Goal: Transaction & Acquisition: Purchase product/service

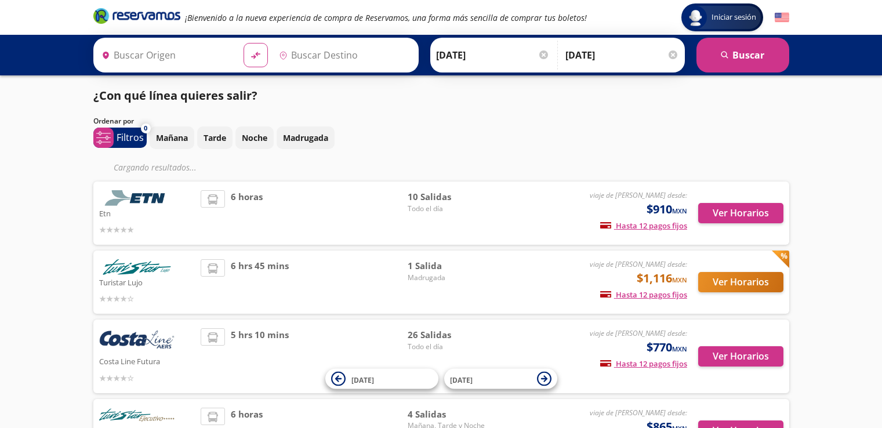
type input "[GEOGRAPHIC_DATA], [GEOGRAPHIC_DATA]"
type input "Acapulco, [GEOGRAPHIC_DATA]"
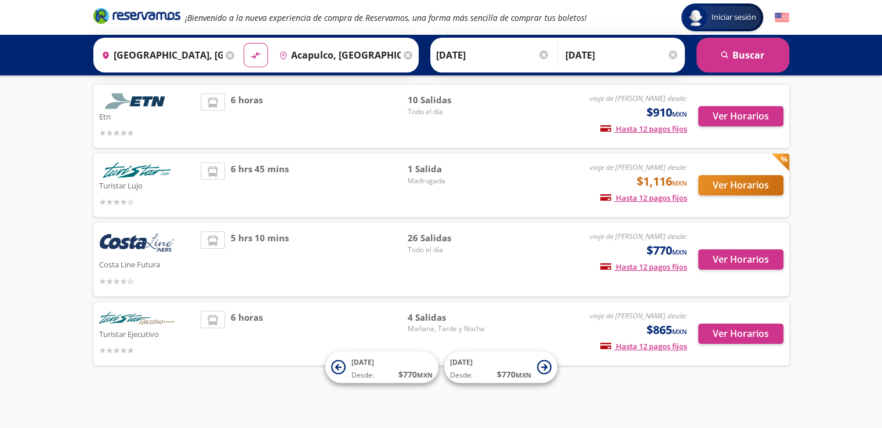
scroll to position [77, 0]
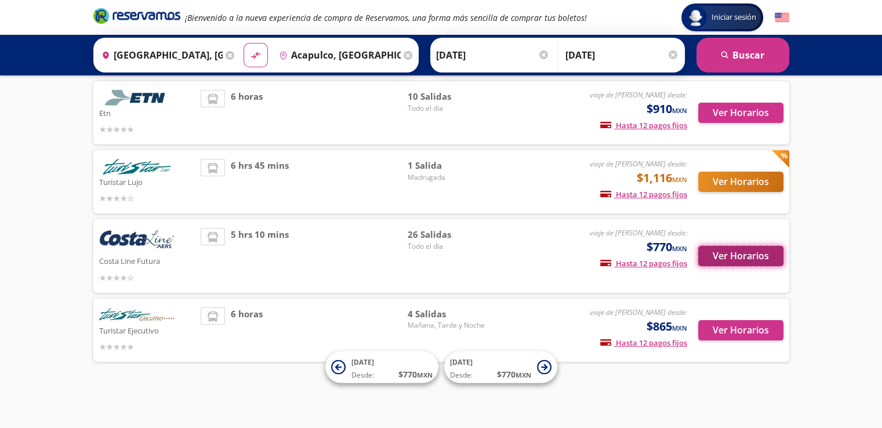
click at [741, 254] on button "Ver Horarios" at bounding box center [740, 256] width 85 height 20
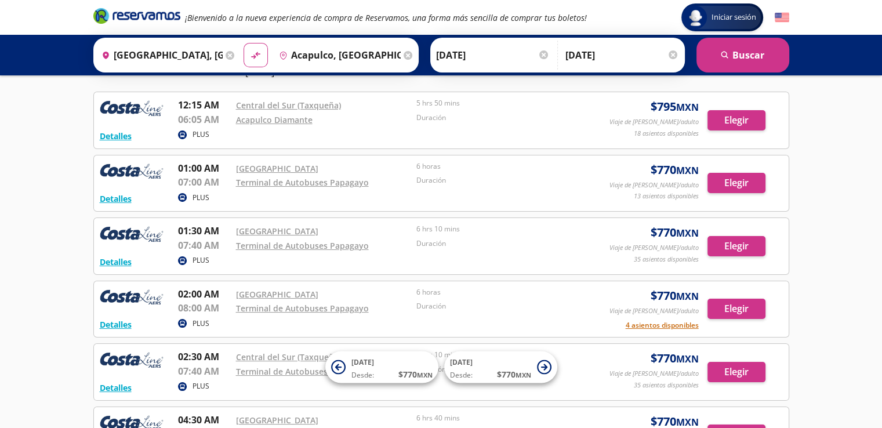
scroll to position [50, 0]
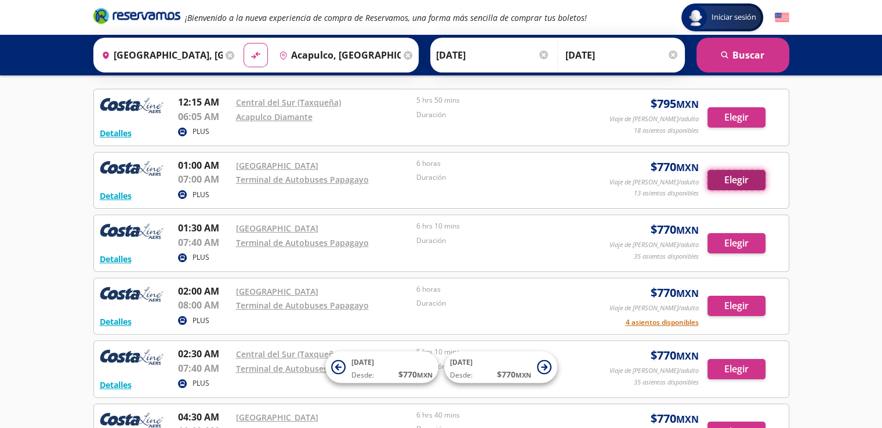
click at [736, 180] on button "Elegir" at bounding box center [736, 180] width 58 height 20
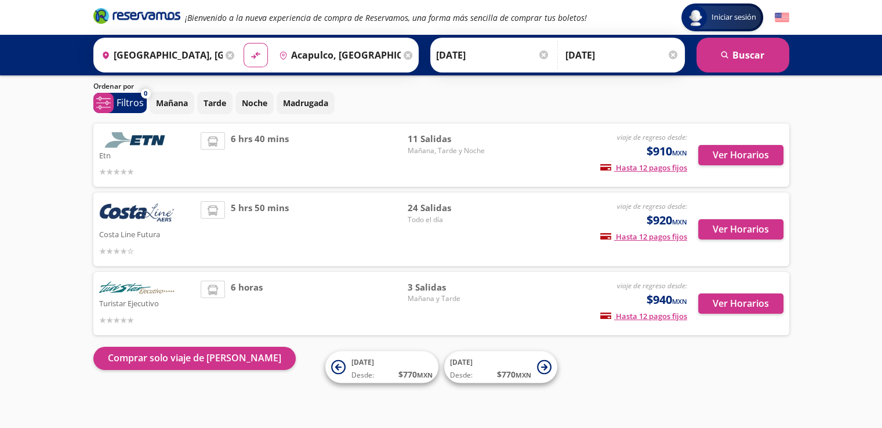
scroll to position [35, 0]
click at [742, 231] on button "Ver Horarios" at bounding box center [740, 229] width 85 height 20
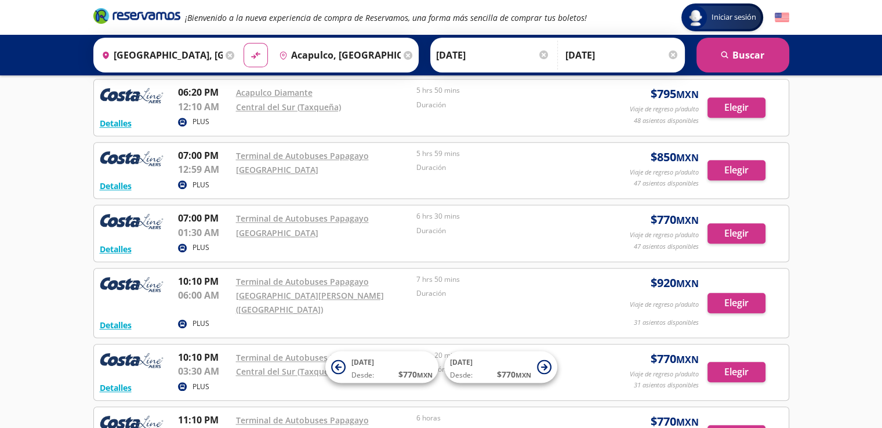
scroll to position [1090, 0]
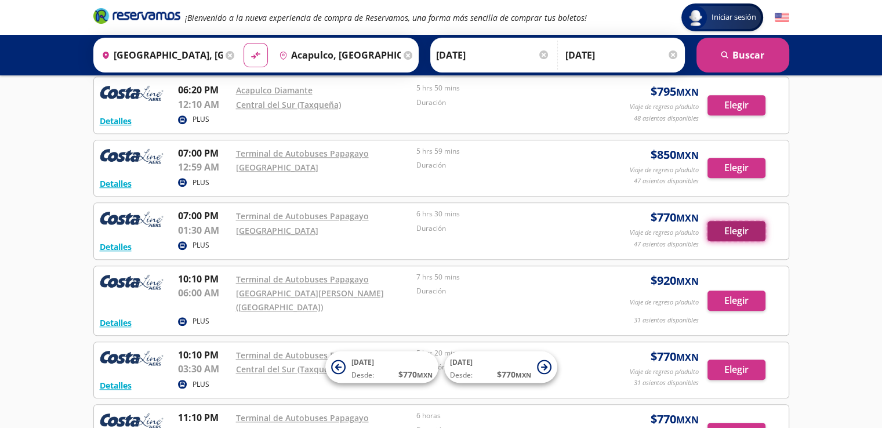
click at [728, 225] on button "Elegir" at bounding box center [736, 231] width 58 height 20
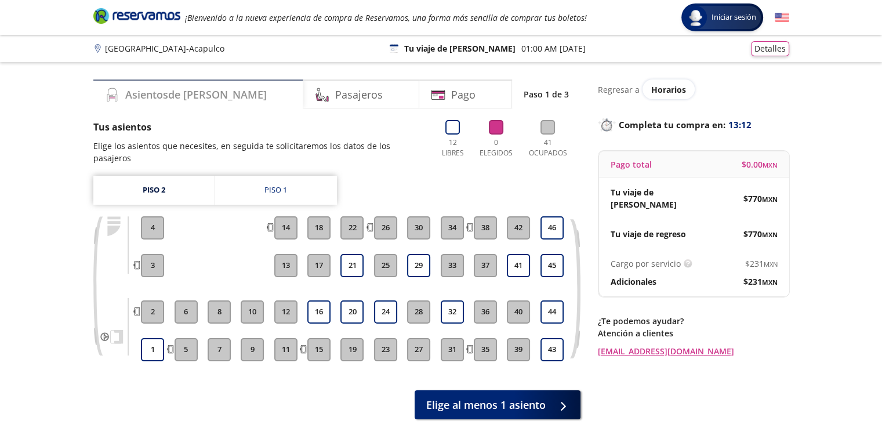
click at [164, 97] on h4 "Asientos de Ida" at bounding box center [195, 95] width 141 height 16
click at [257, 176] on link "Piso 1" at bounding box center [276, 190] width 122 height 29
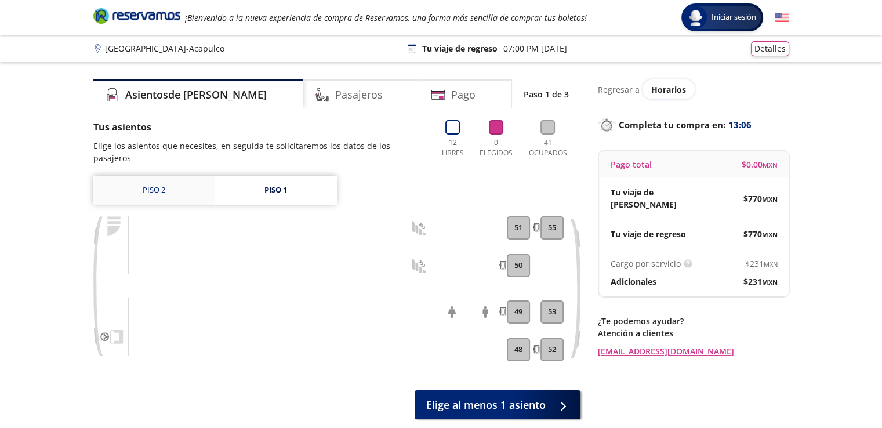
click at [149, 179] on link "Piso 2" at bounding box center [153, 190] width 121 height 29
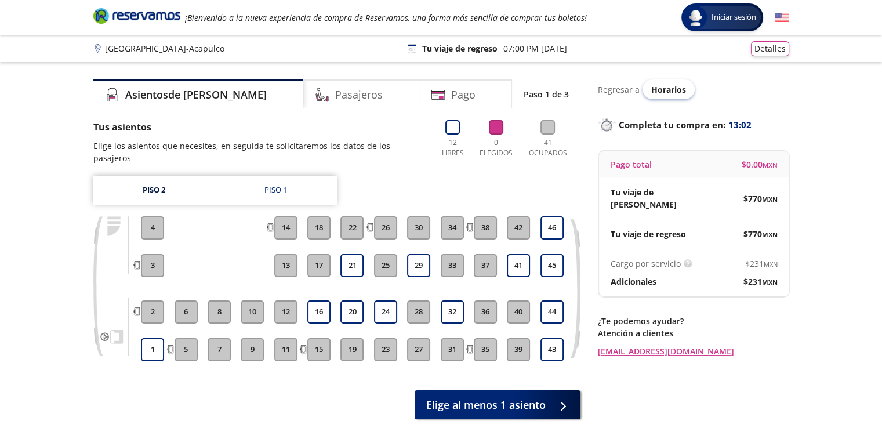
click at [661, 86] on span "Horarios" at bounding box center [668, 89] width 35 height 11
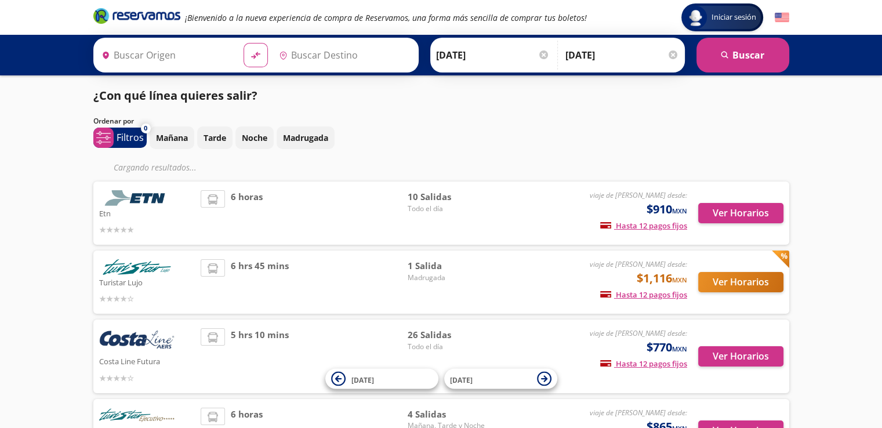
type input "Acapulco, Guerrero"
type input "Ciudad de México, Distrito Federal"
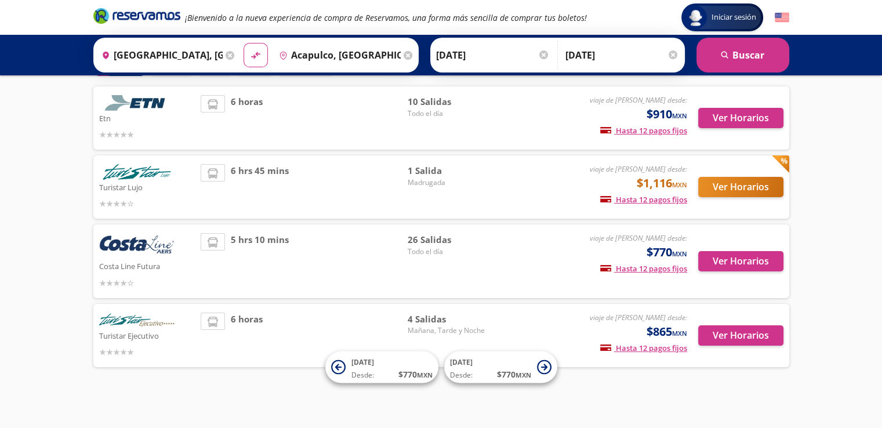
scroll to position [77, 0]
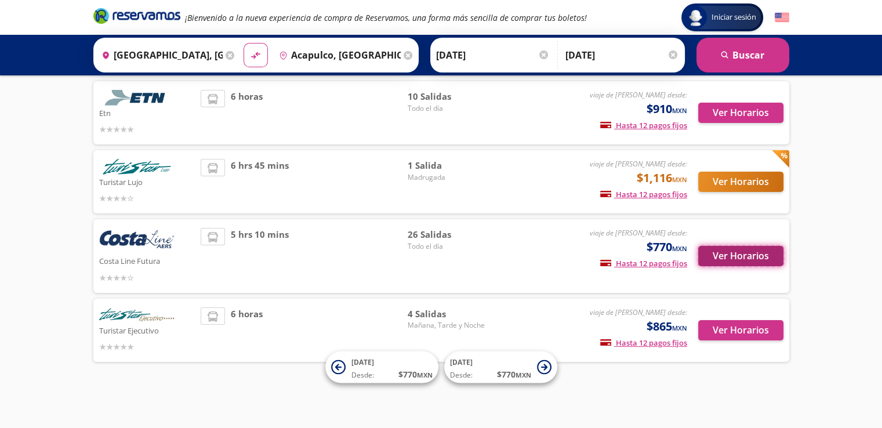
click at [745, 259] on button "Ver Horarios" at bounding box center [740, 256] width 85 height 20
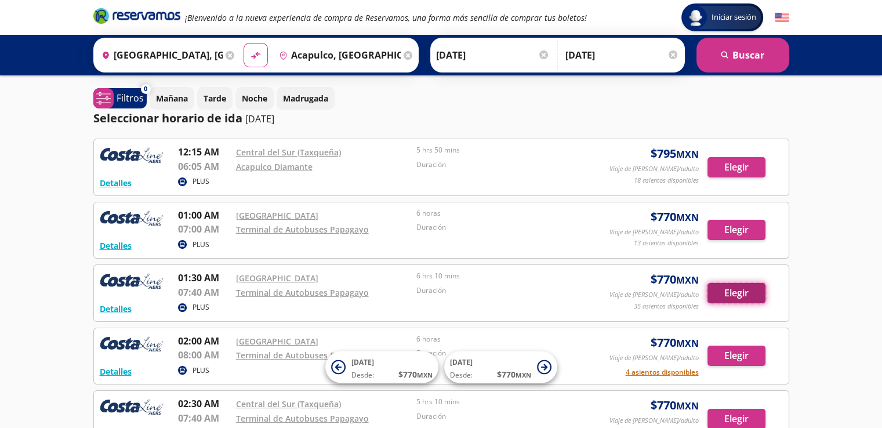
click at [745, 290] on button "Elegir" at bounding box center [736, 293] width 58 height 20
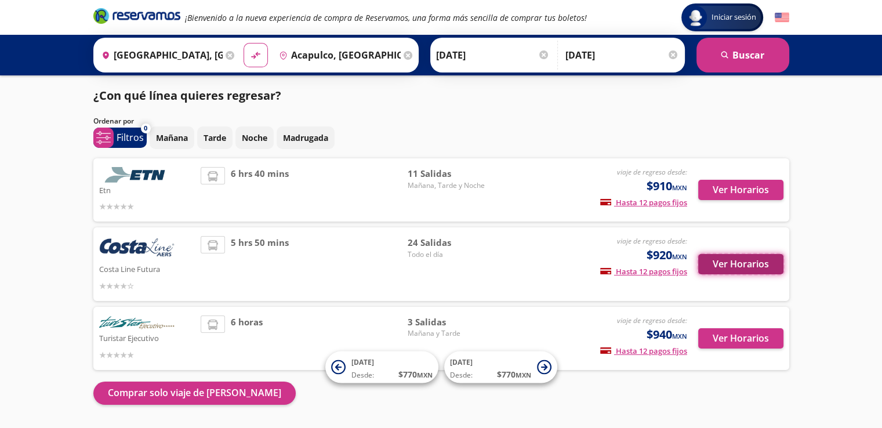
click at [740, 265] on button "Ver Horarios" at bounding box center [740, 264] width 85 height 20
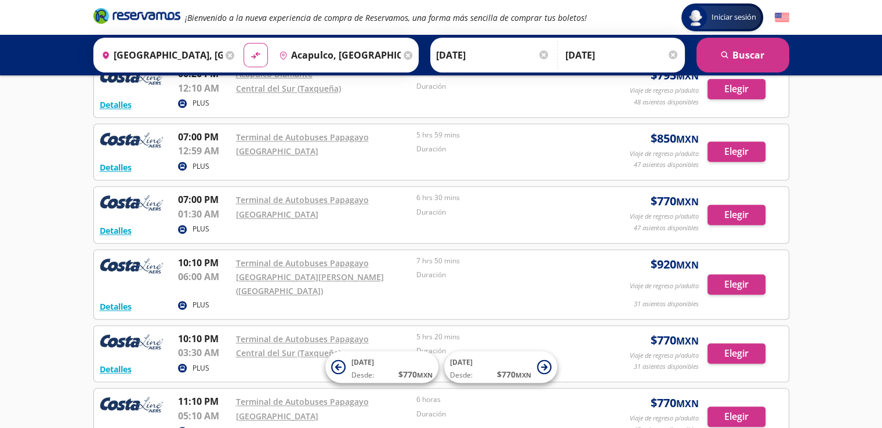
scroll to position [1104, 0]
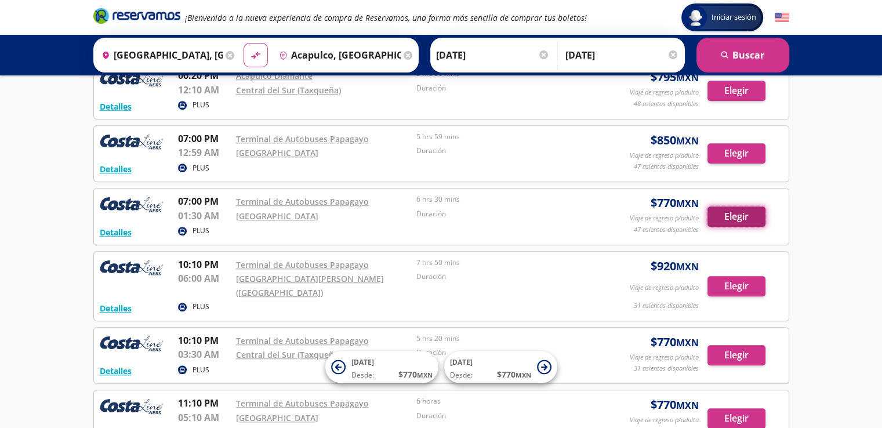
click at [726, 206] on button "Elegir" at bounding box center [736, 216] width 58 height 20
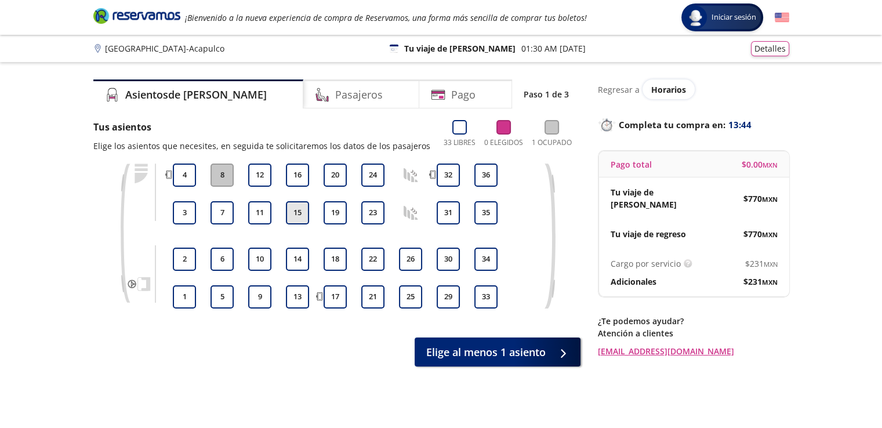
click at [298, 210] on button "15" at bounding box center [297, 212] width 23 height 23
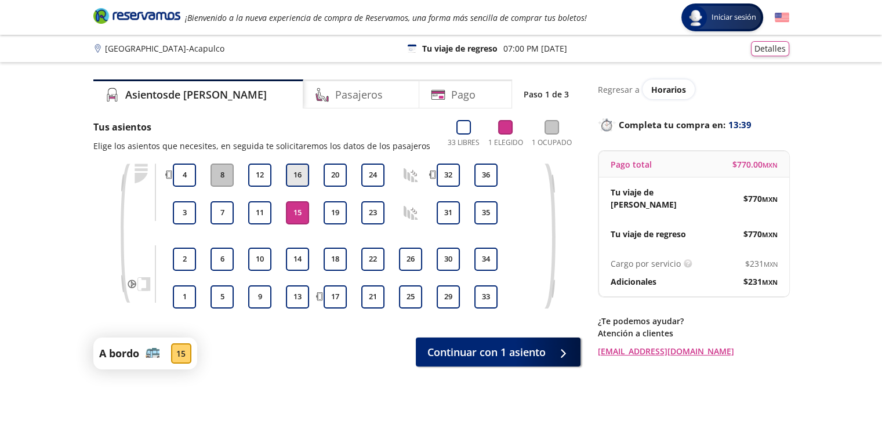
click at [294, 171] on button "16" at bounding box center [297, 174] width 23 height 23
click at [294, 209] on button "15" at bounding box center [297, 212] width 23 height 23
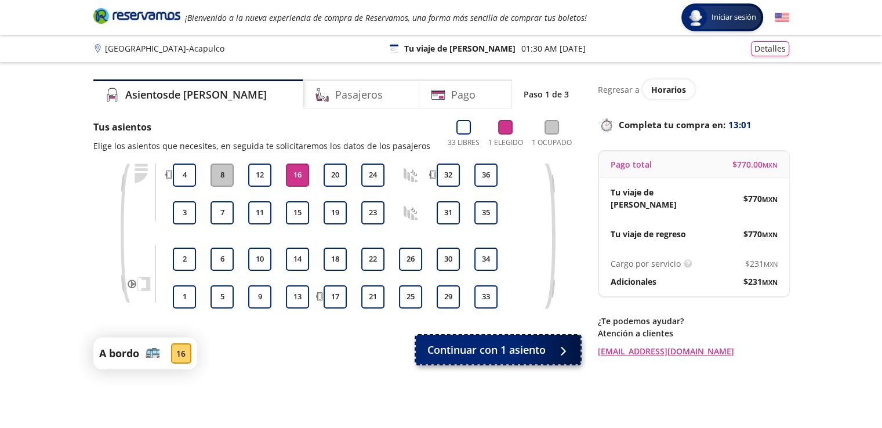
click at [458, 340] on button "Continuar con 1 asiento" at bounding box center [498, 349] width 165 height 29
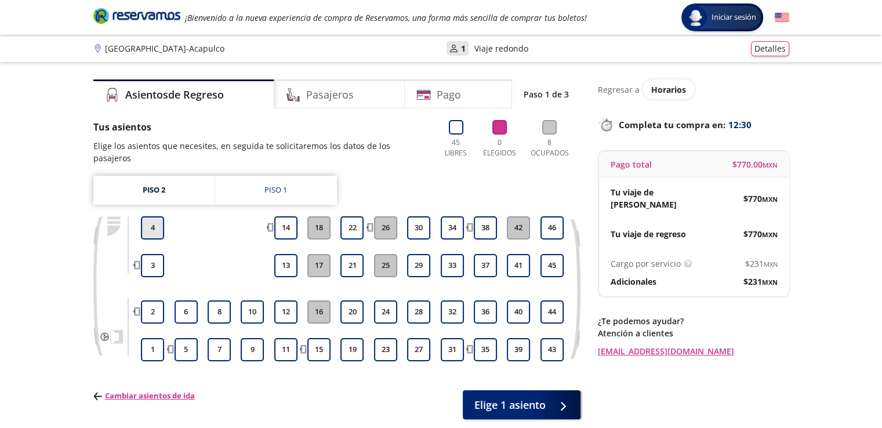
click at [155, 216] on button "4" at bounding box center [152, 227] width 23 height 23
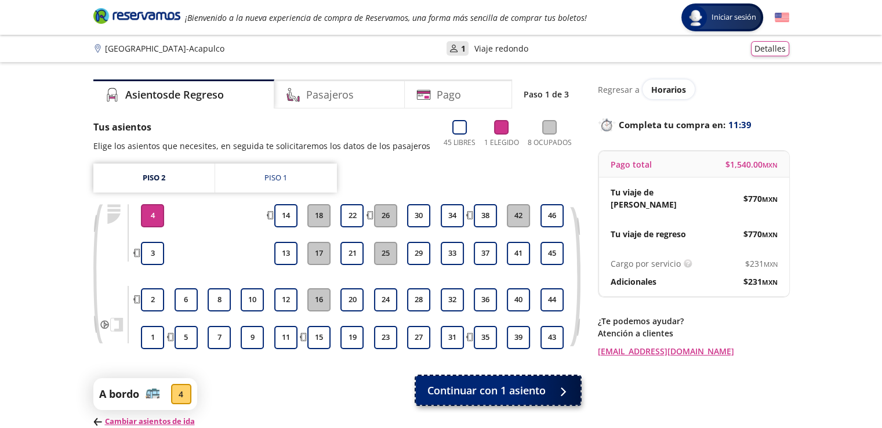
click at [486, 392] on span "Continuar con 1 asiento" at bounding box center [486, 391] width 118 height 16
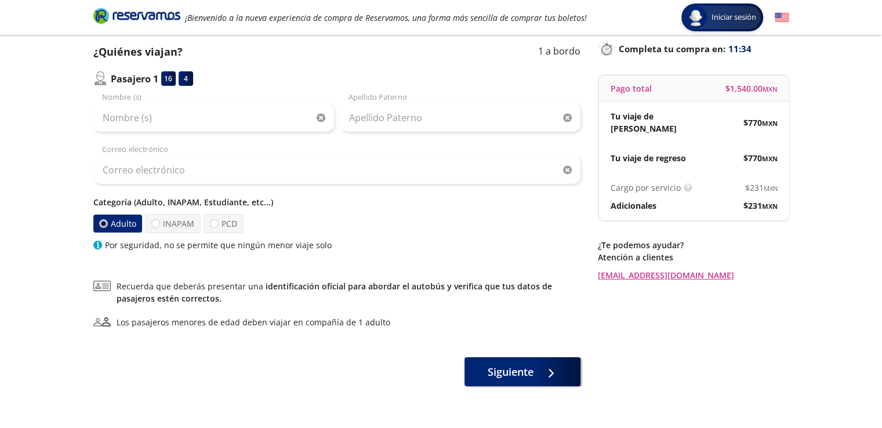
scroll to position [109, 0]
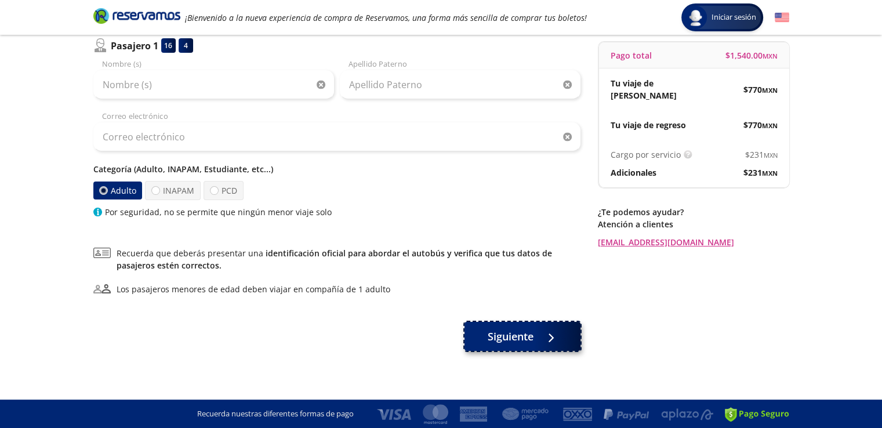
click at [511, 339] on span "Siguiente" at bounding box center [510, 337] width 46 height 16
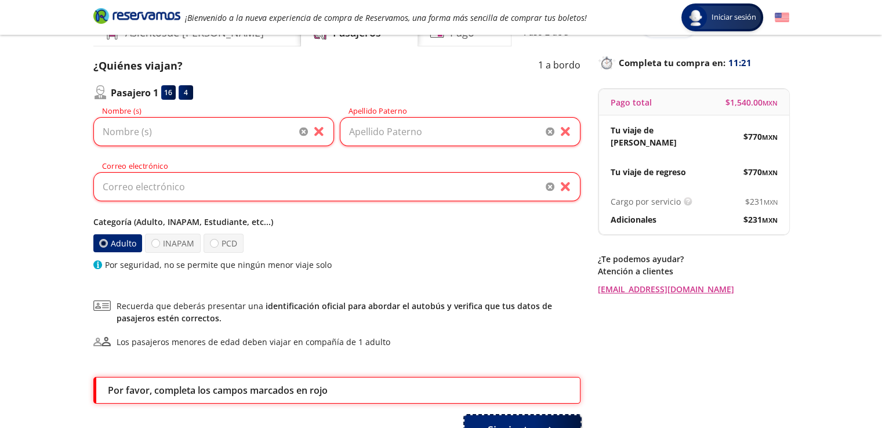
scroll to position [55, 0]
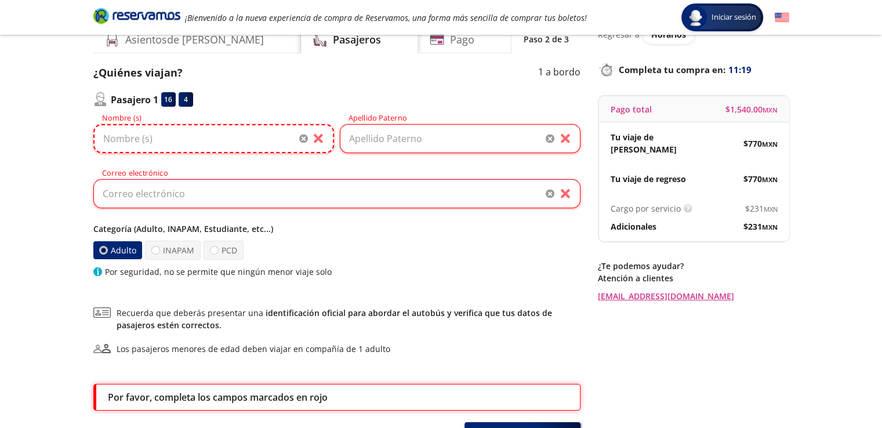
click at [198, 148] on input "Nombre (s)" at bounding box center [213, 138] width 241 height 29
type input "ADRIAN ARTURO"
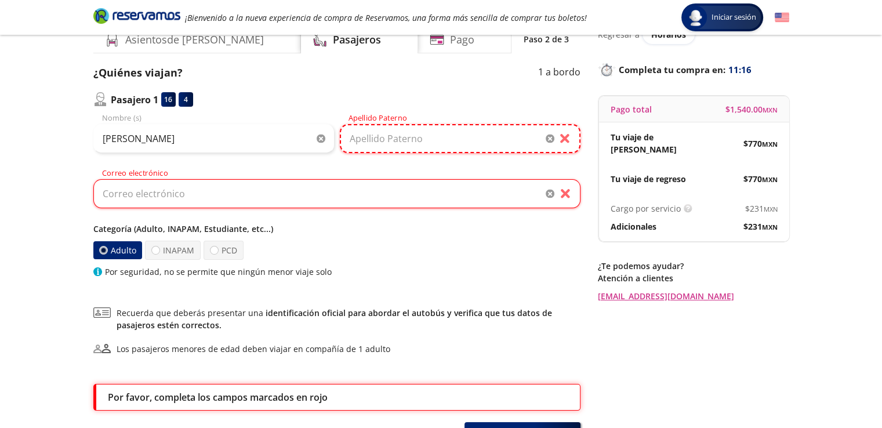
click at [364, 136] on input "Apellido Paterno" at bounding box center [460, 138] width 241 height 29
type input "ARCINIEGA"
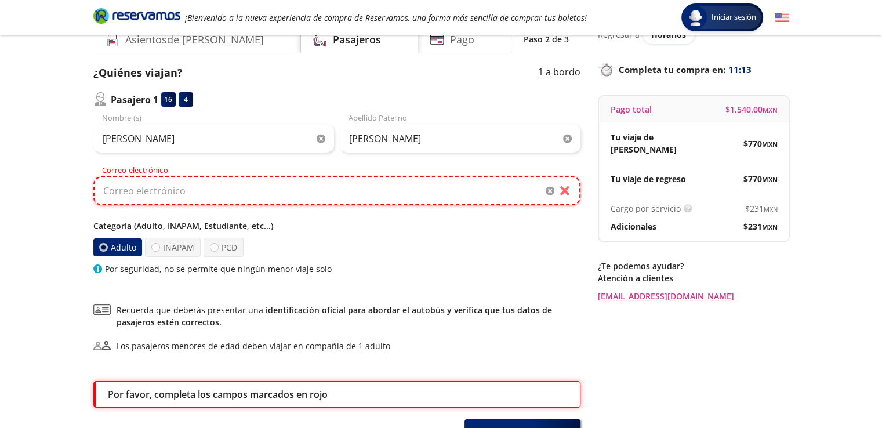
click at [316, 195] on input "Correo electrónico" at bounding box center [336, 190] width 487 height 29
type input "boxter193@gmail.com"
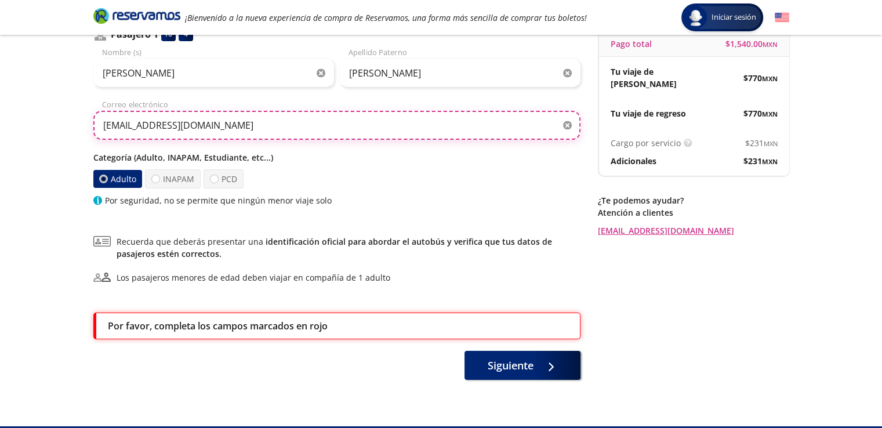
scroll to position [147, 0]
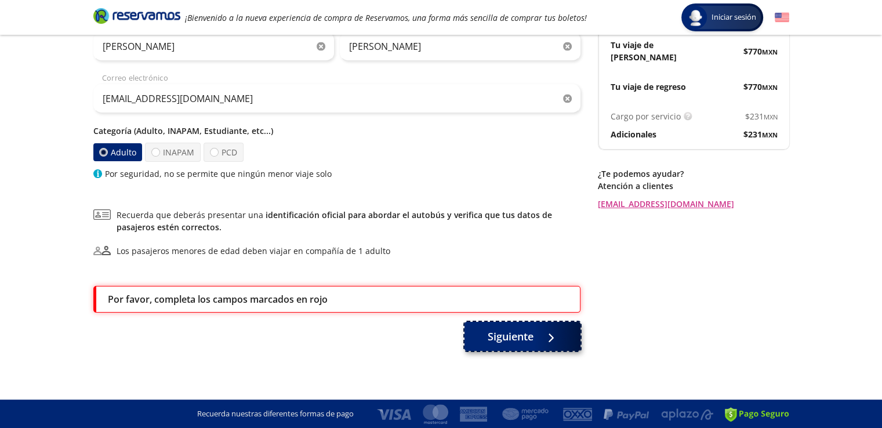
click at [533, 336] on button "Siguiente" at bounding box center [522, 336] width 116 height 29
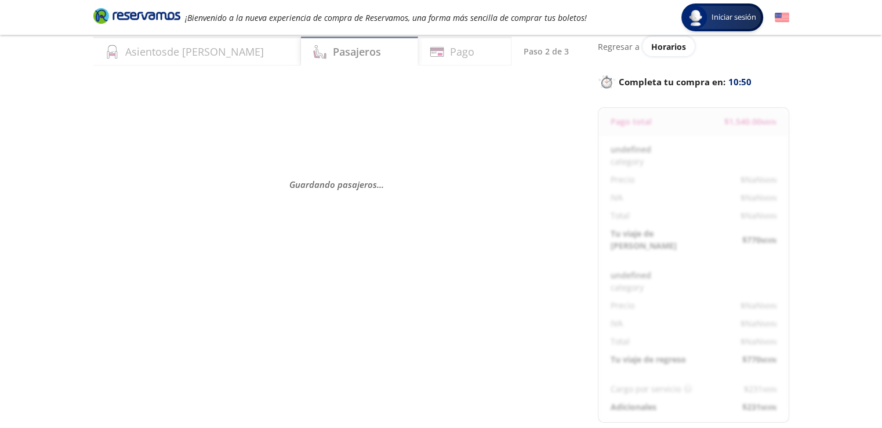
scroll to position [0, 0]
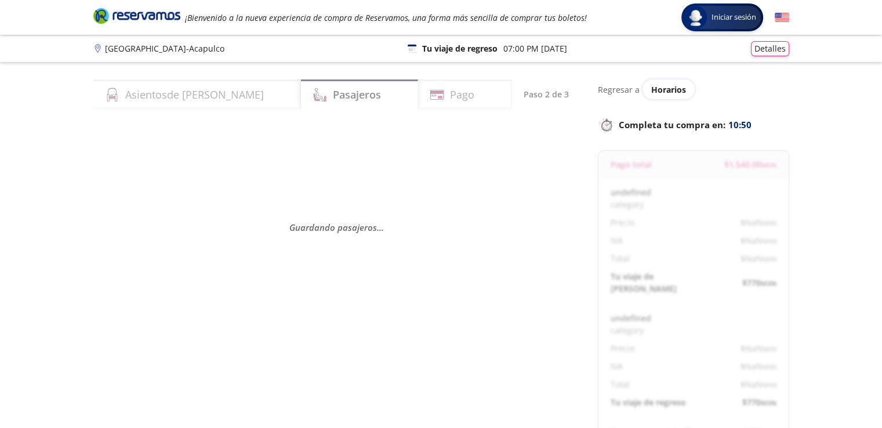
select select "MX"
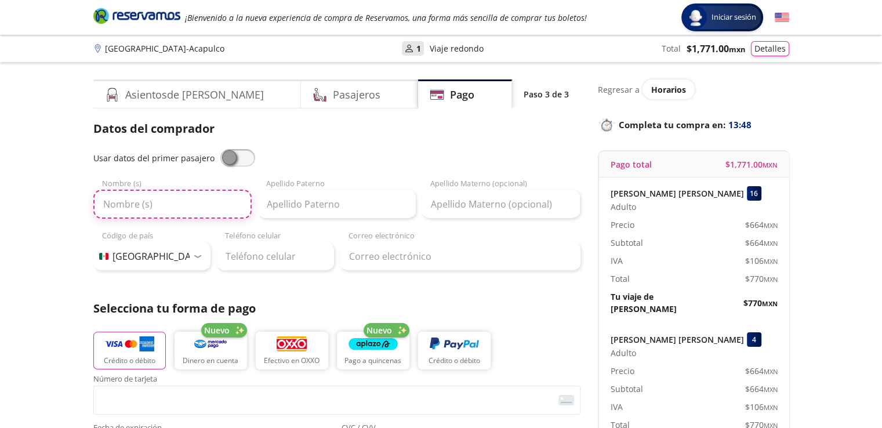
click at [156, 208] on input "Nombre (s)" at bounding box center [172, 204] width 158 height 29
type input "MARCO ANTONIO"
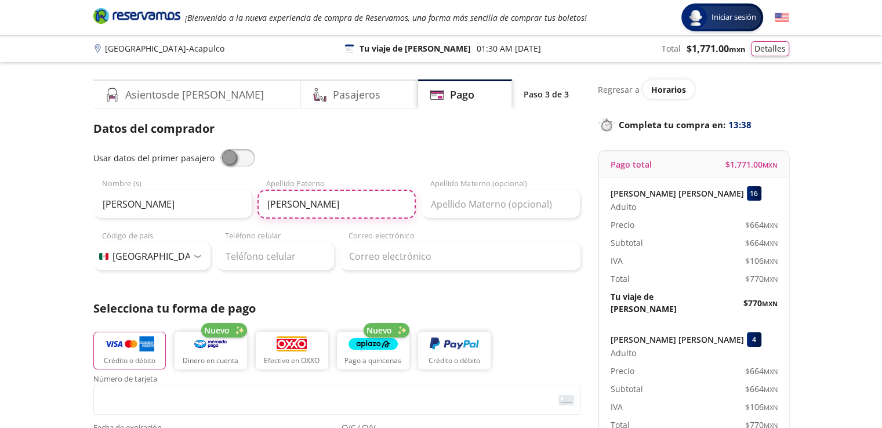
type input "LEON"
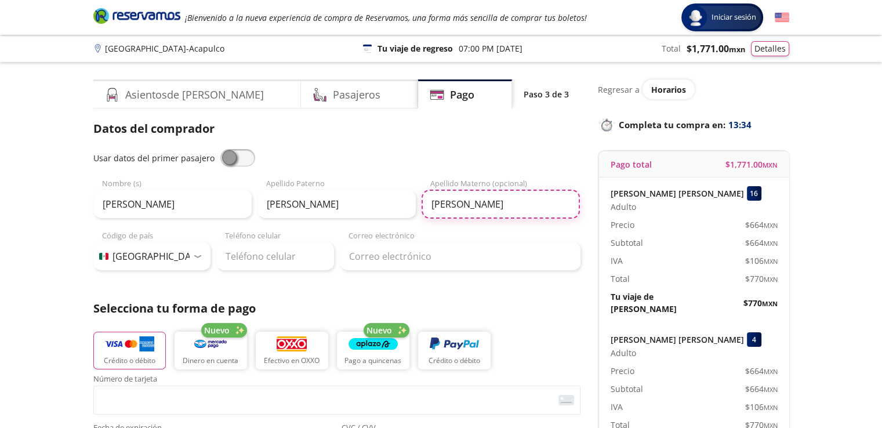
type input "CALIXTO"
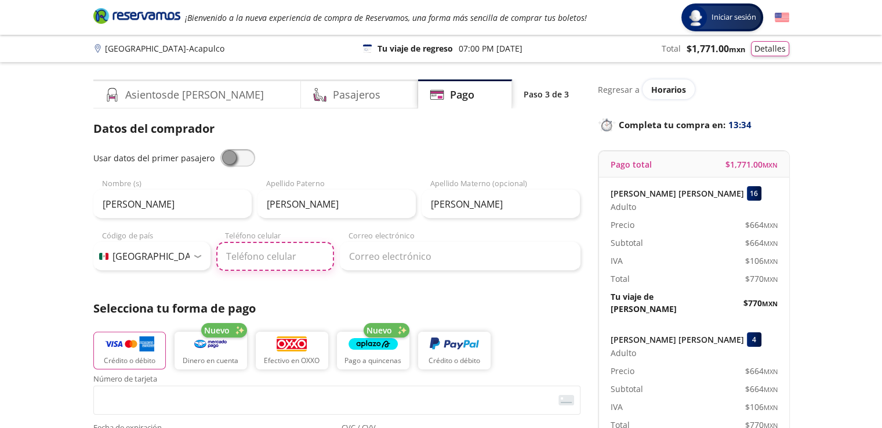
click at [253, 260] on input "Teléfono celular" at bounding box center [275, 256] width 118 height 29
type input "55 4564 9020"
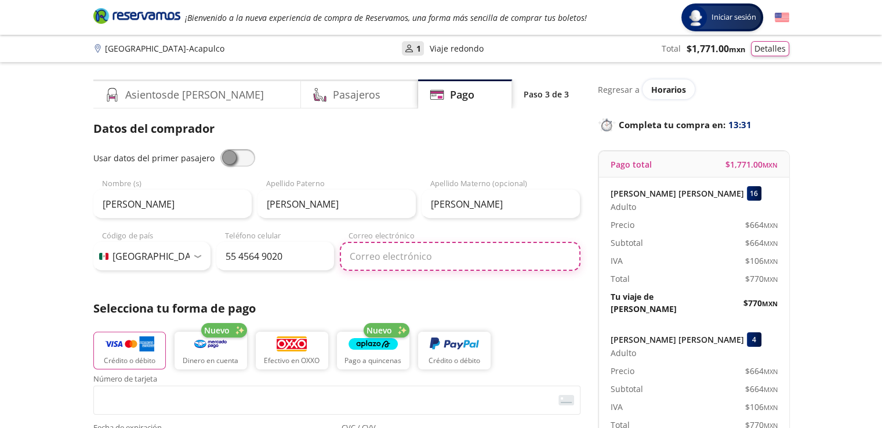
click at [382, 253] on input "Correo electrónico" at bounding box center [460, 256] width 241 height 29
type input "boxter193@gmail.com"
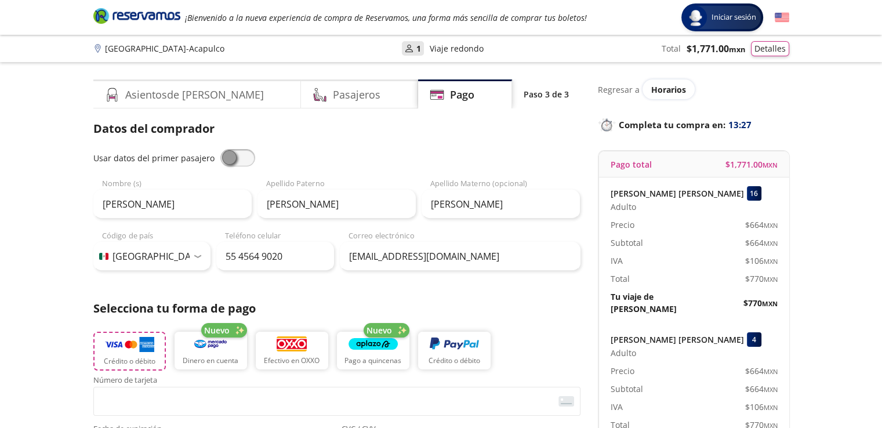
click at [139, 357] on p "Crédito o débito" at bounding box center [130, 361] width 52 height 10
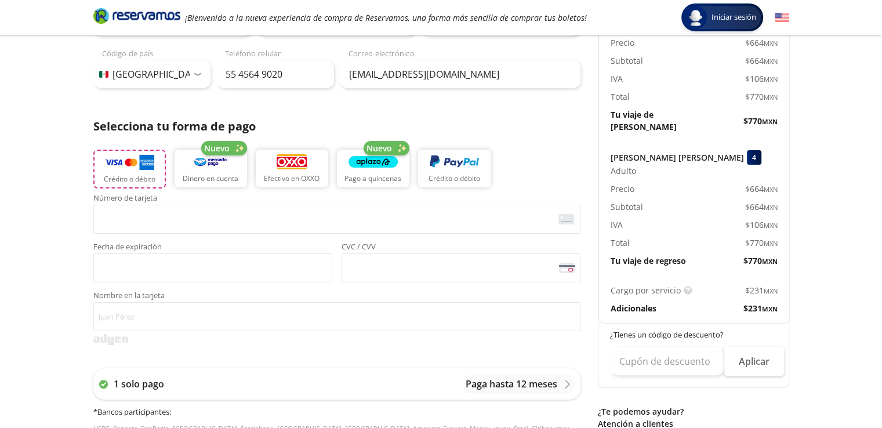
scroll to position [180, 0]
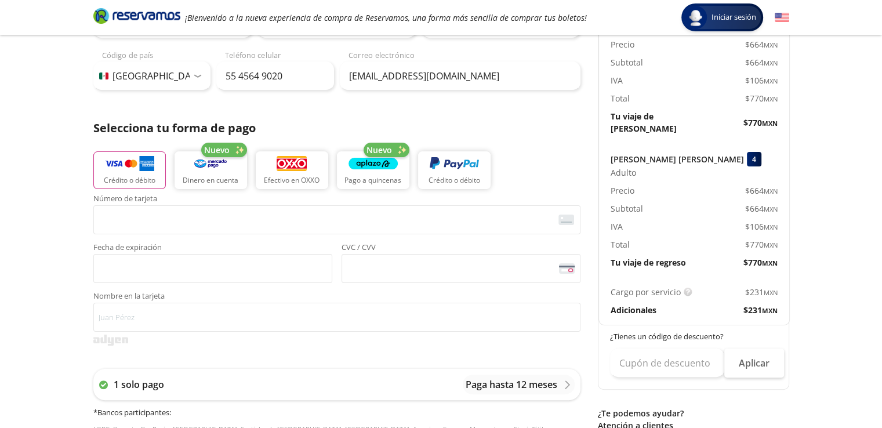
click at [637, 304] on p "Adicionales" at bounding box center [633, 310] width 46 height 12
click at [675, 286] on p "Cargo por servicio" at bounding box center [645, 292] width 70 height 12
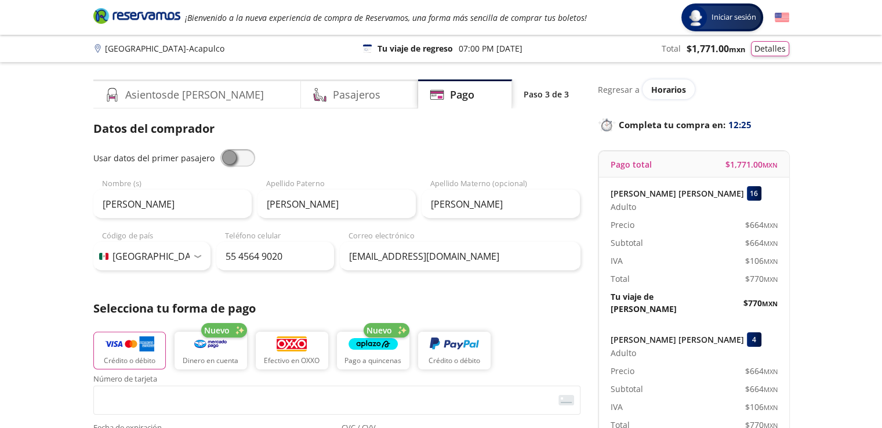
scroll to position [14, 0]
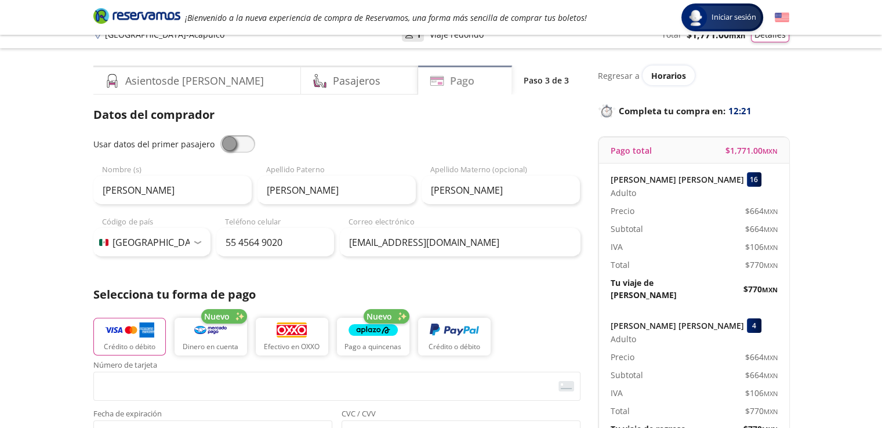
click at [458, 83] on div "Pago" at bounding box center [465, 79] width 94 height 29
click at [333, 85] on h4 "Pasajeros" at bounding box center [357, 81] width 48 height 16
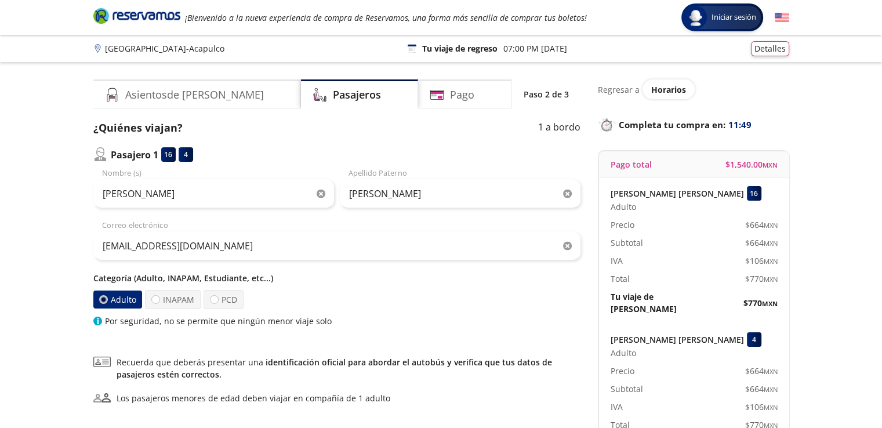
click at [97, 319] on icon at bounding box center [98, 321] width 2 height 6
click at [775, 48] on button "Detalles" at bounding box center [770, 46] width 38 height 15
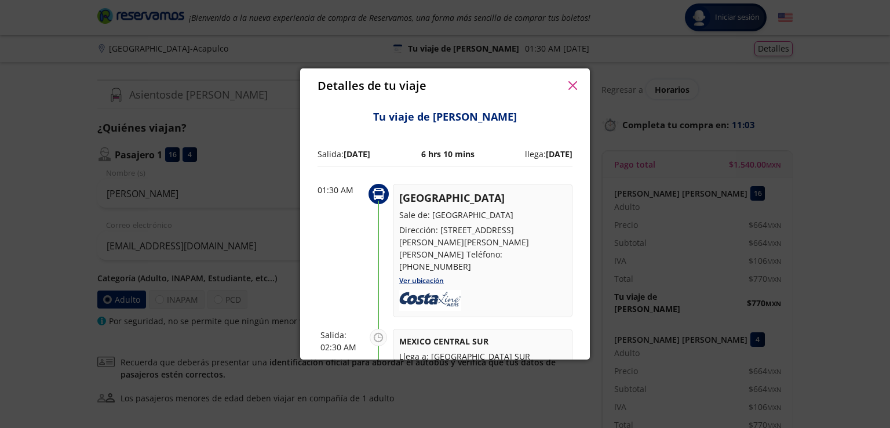
click at [575, 82] on icon "button" at bounding box center [573, 85] width 9 height 9
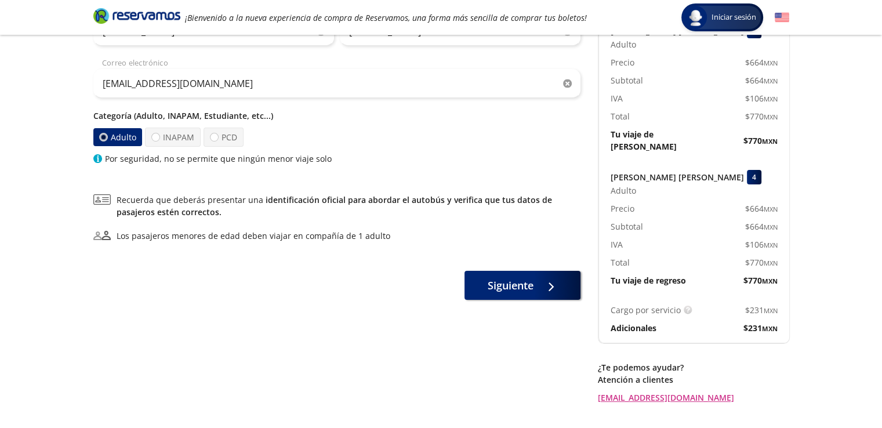
scroll to position [163, 0]
click at [660, 303] on p "Cargo por servicio" at bounding box center [645, 309] width 70 height 12
click at [646, 321] on p "Adicionales" at bounding box center [633, 327] width 46 height 12
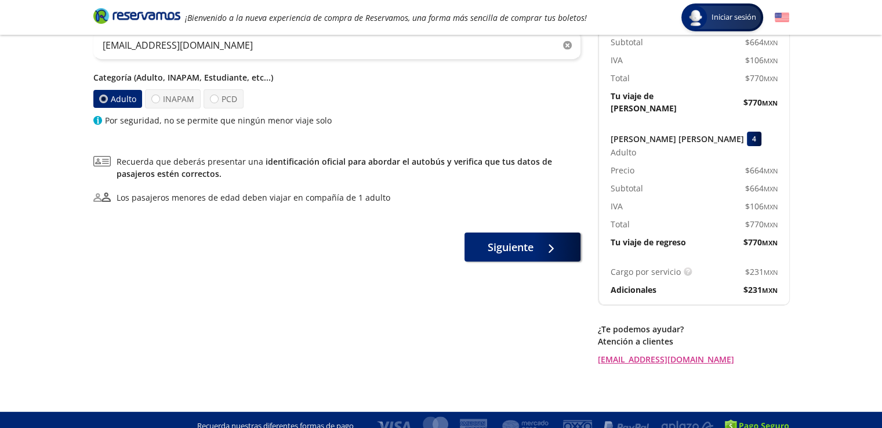
scroll to position [0, 0]
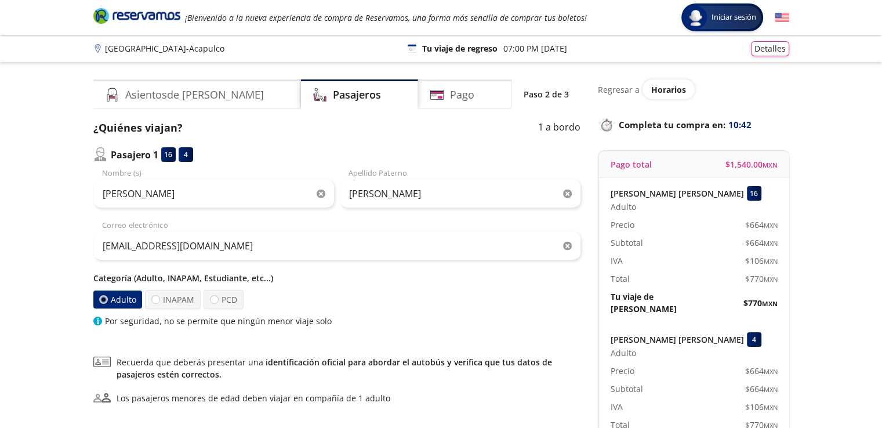
click at [132, 160] on p "Pasajero 1" at bounding box center [135, 155] width 48 height 14
click at [557, 125] on p "1 a bordo" at bounding box center [559, 128] width 42 height 16
click at [333, 93] on h4 "Pasajeros" at bounding box center [357, 95] width 48 height 16
click at [109, 158] on div "Pasajero 1 16 4" at bounding box center [143, 154] width 100 height 14
click at [97, 158] on img at bounding box center [100, 154] width 14 height 14
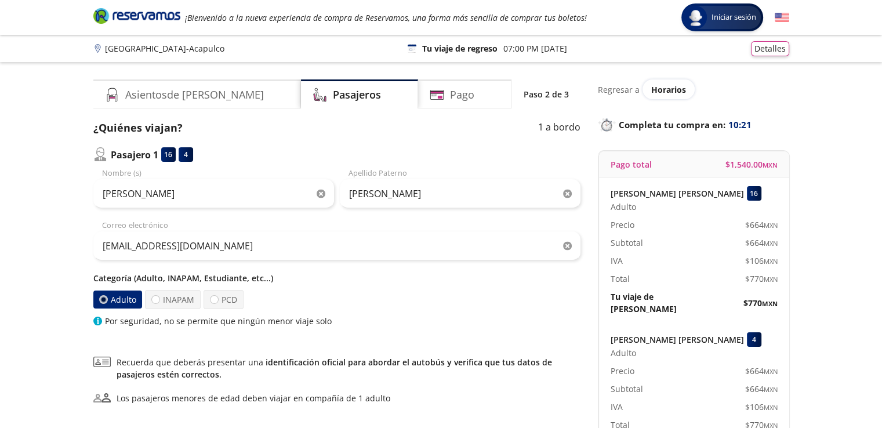
drag, startPoint x: 879, startPoint y: 91, endPoint x: 880, endPoint y: 148, distance: 56.8
click at [880, 148] on div "Group 9 Created with Sketch. Datos para la compra Ciudad de México - Acapulco I…" at bounding box center [441, 320] width 882 height 641
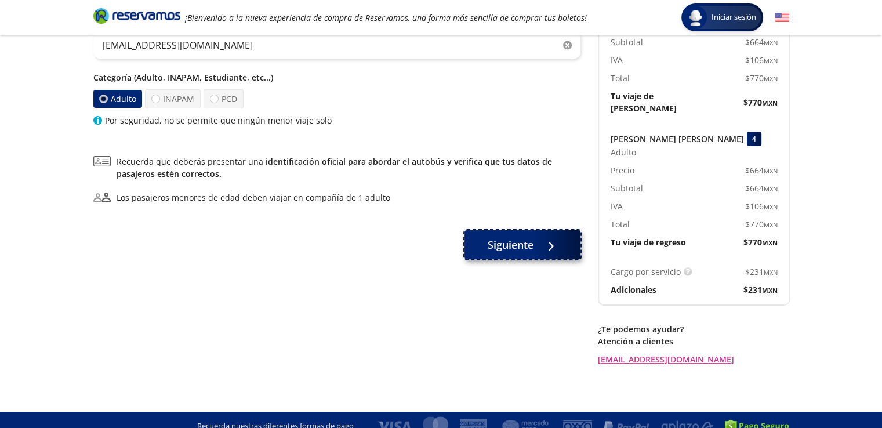
click at [521, 238] on span "Siguiente" at bounding box center [510, 245] width 46 height 16
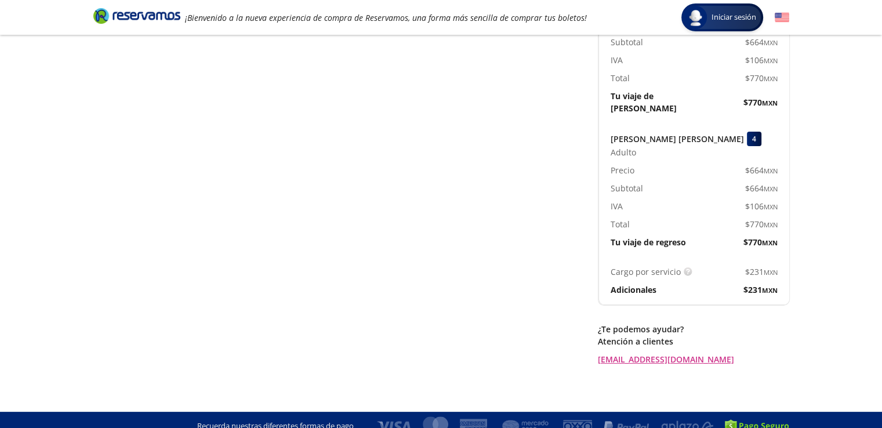
scroll to position [0, 0]
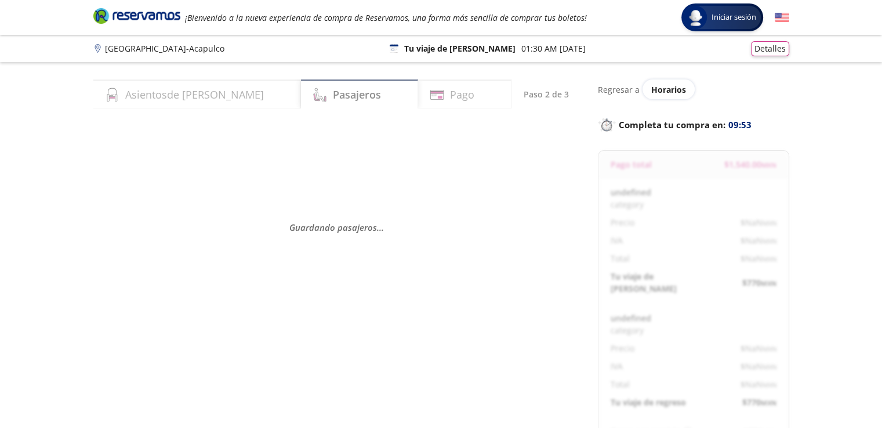
select select "MX"
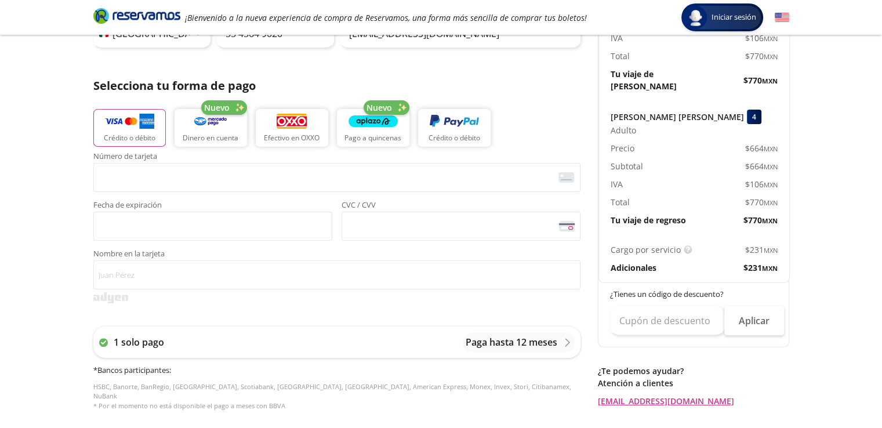
scroll to position [223, 0]
click at [191, 313] on div "Número de tarjeta <p>Your browser does not support iframes.</p> Fecha de expira…" at bounding box center [336, 287] width 487 height 270
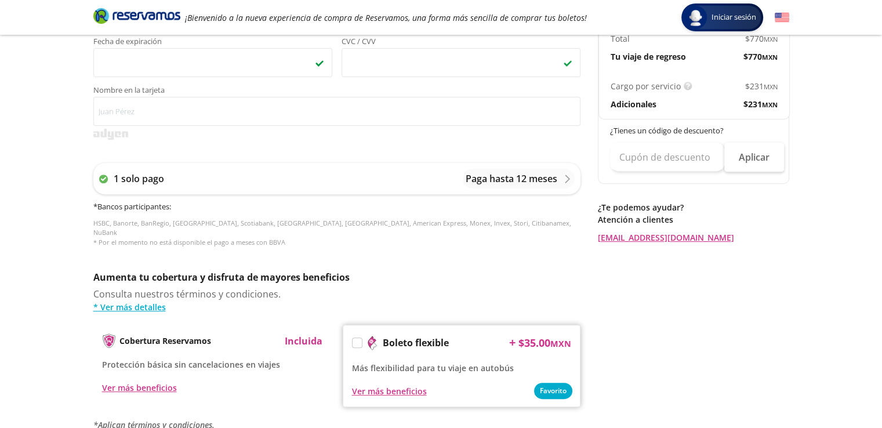
scroll to position [387, 0]
click at [160, 300] on link "* Ver más detalles" at bounding box center [336, 306] width 487 height 12
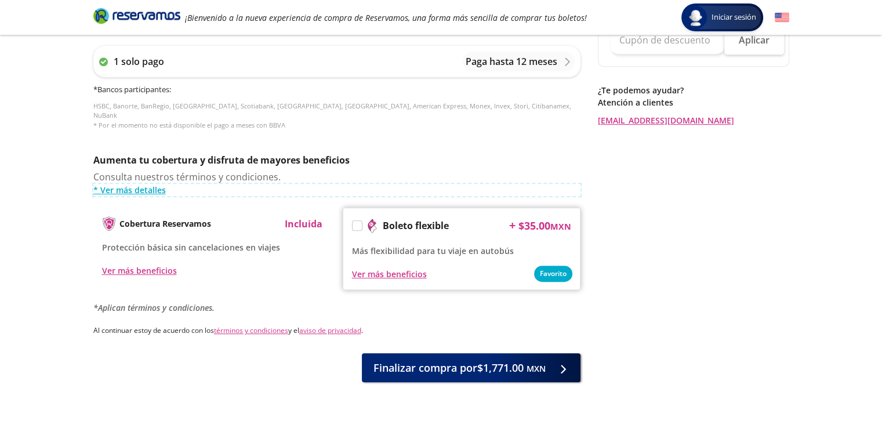
scroll to position [523, 0]
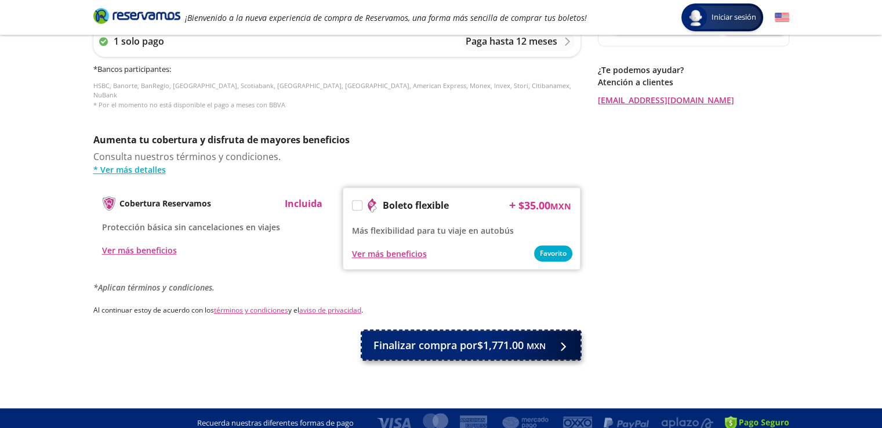
click at [457, 338] on span "Finalizar compra por $1,771.00 MXN" at bounding box center [459, 345] width 172 height 16
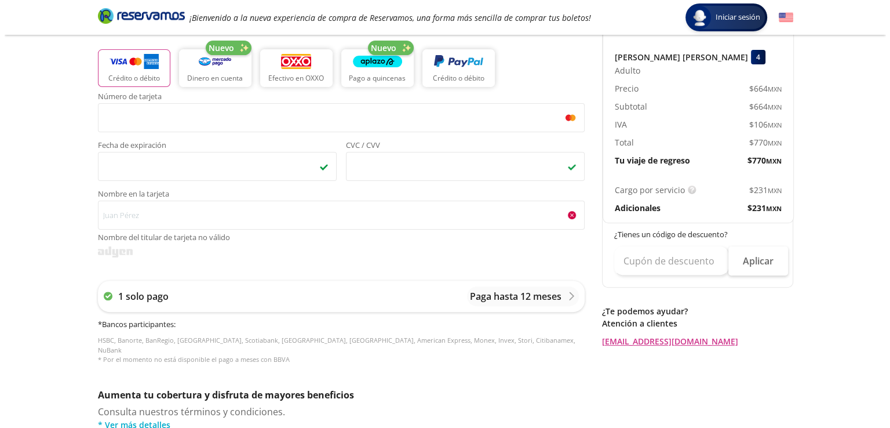
scroll to position [279, 0]
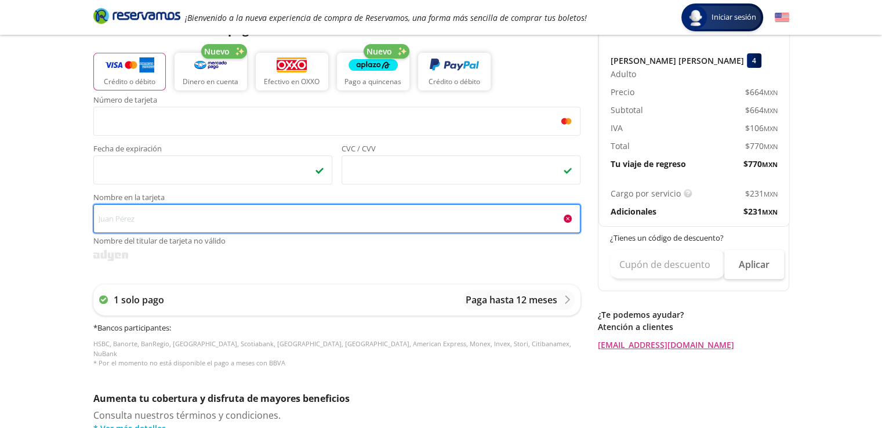
click at [216, 216] on input "Nombre en la tarjeta Nombre del titular de tarjeta no válido" at bounding box center [336, 218] width 487 height 29
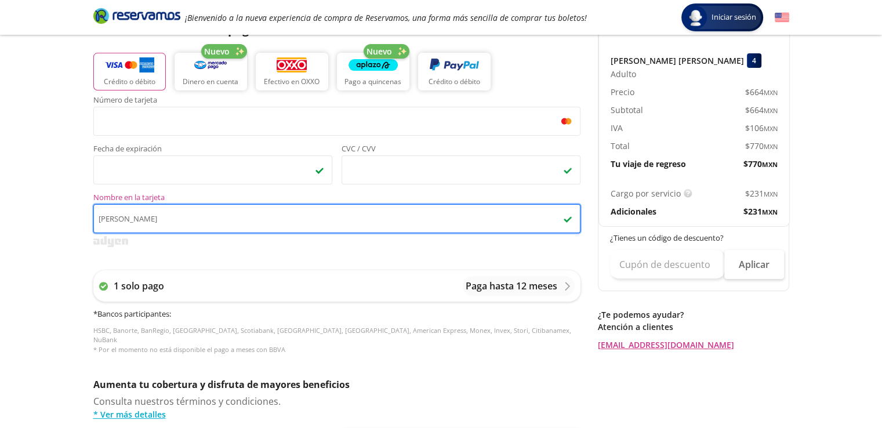
type input "MARCO"
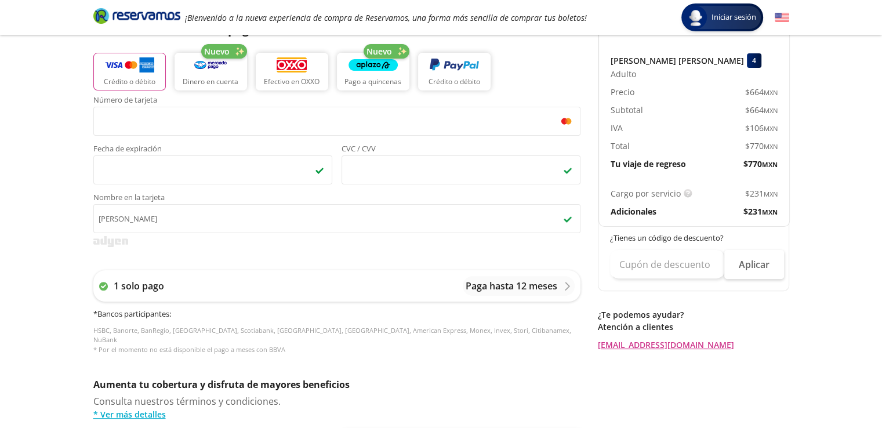
click at [375, 263] on div "1 solo pago Paga hasta 12 meses * Bancos participantes : HSBC, Banorte, BanRegi…" at bounding box center [336, 311] width 487 height 107
click at [498, 291] on p "Paga hasta 12 meses" at bounding box center [511, 286] width 92 height 14
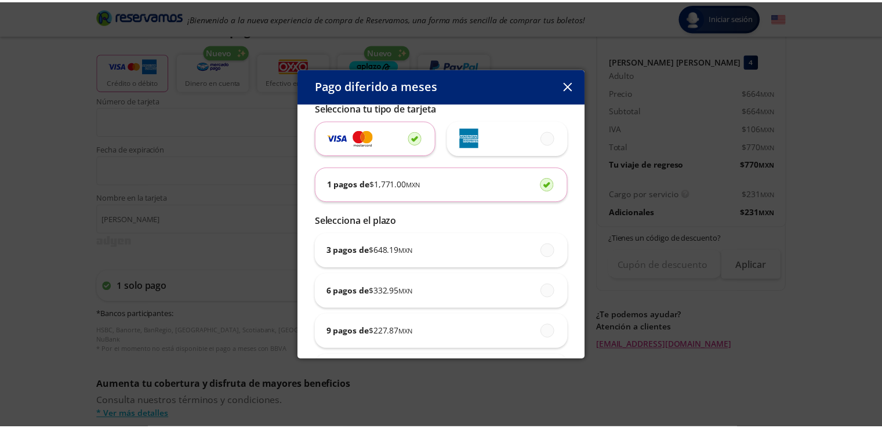
scroll to position [0, 0]
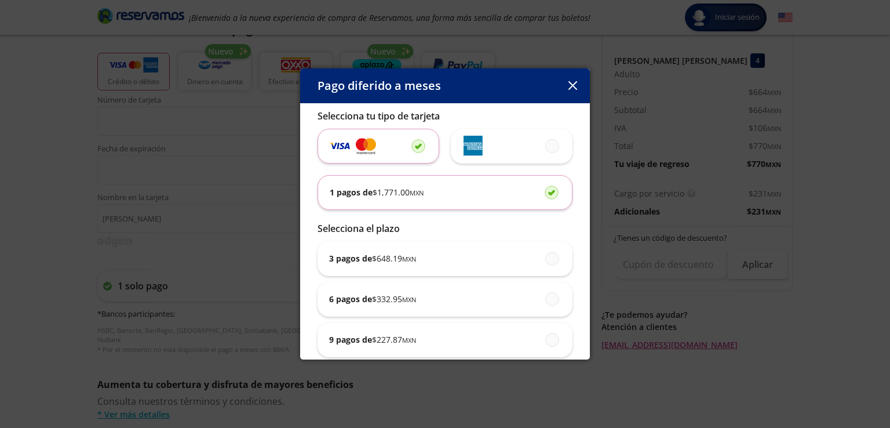
click at [574, 83] on icon "button" at bounding box center [572, 85] width 9 height 9
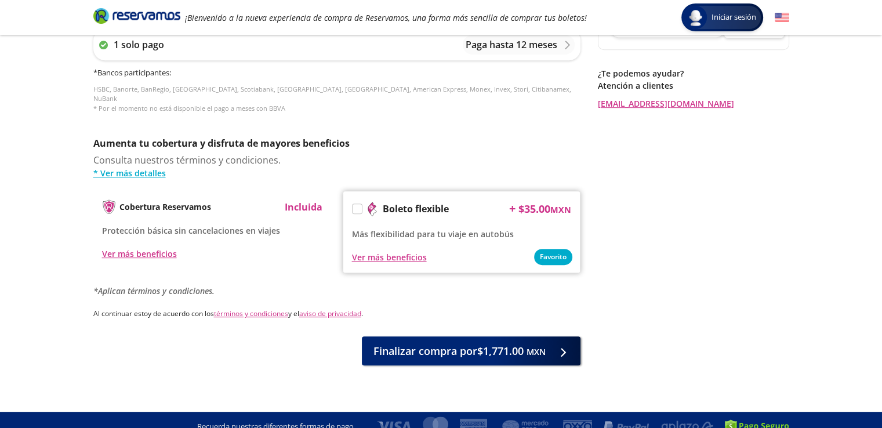
scroll to position [522, 0]
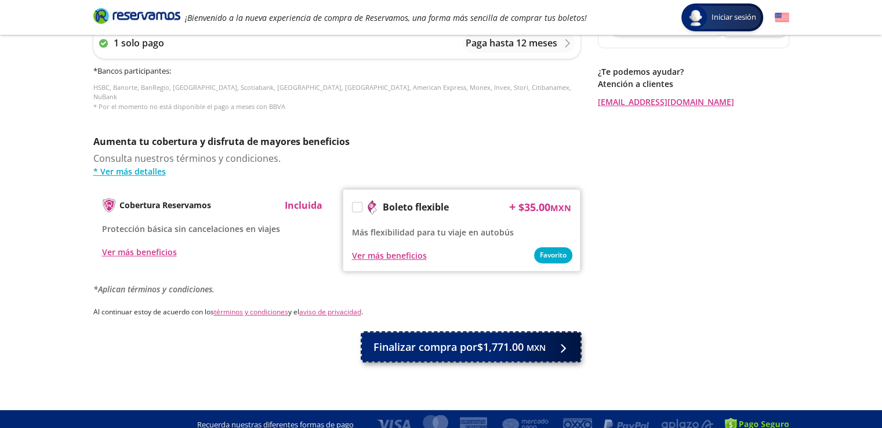
click at [479, 341] on span "Finalizar compra por $1,771.00 MXN" at bounding box center [459, 347] width 172 height 16
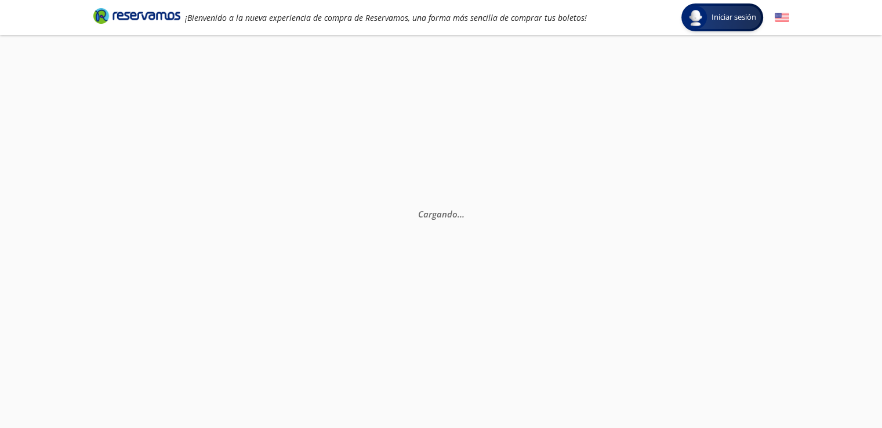
scroll to position [0, 0]
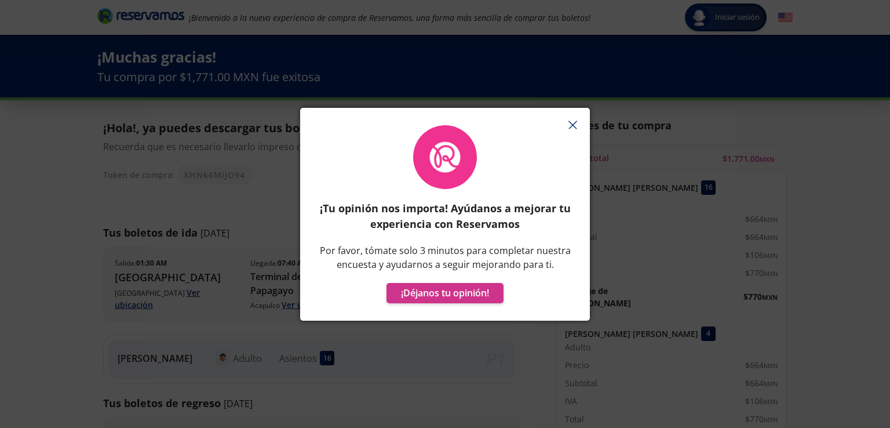
click at [572, 122] on icon "button" at bounding box center [573, 125] width 9 height 9
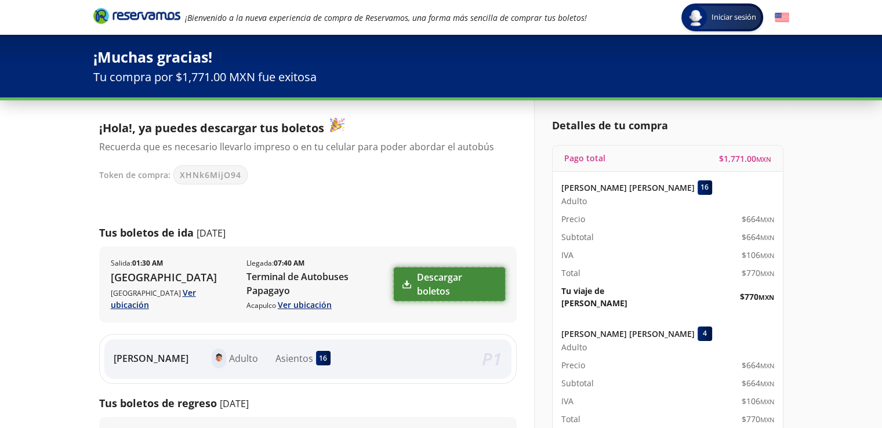
click at [452, 277] on link "Descargar boletos" at bounding box center [449, 284] width 111 height 34
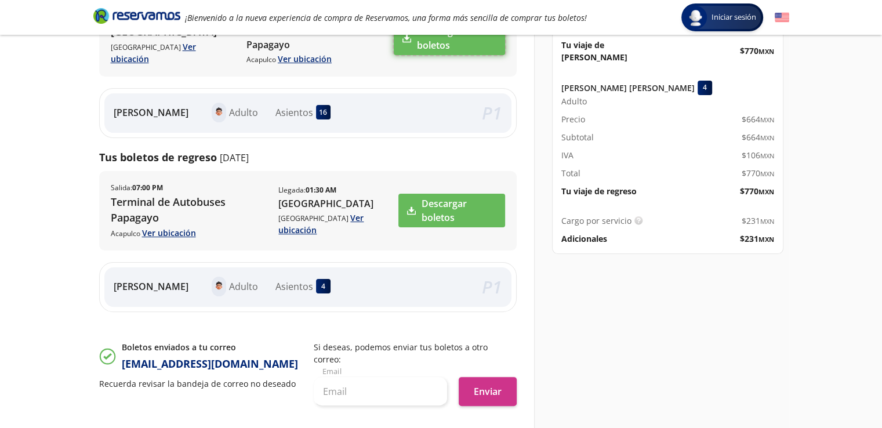
scroll to position [250, 0]
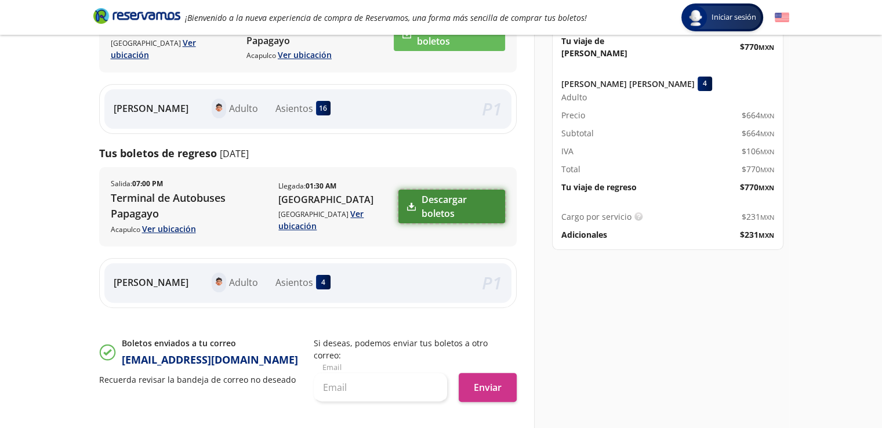
click at [468, 195] on link "Descargar boletos" at bounding box center [451, 207] width 106 height 34
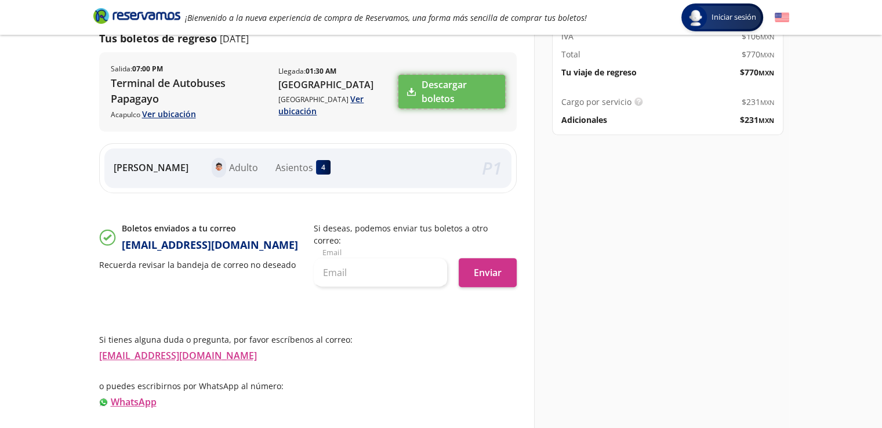
scroll to position [366, 0]
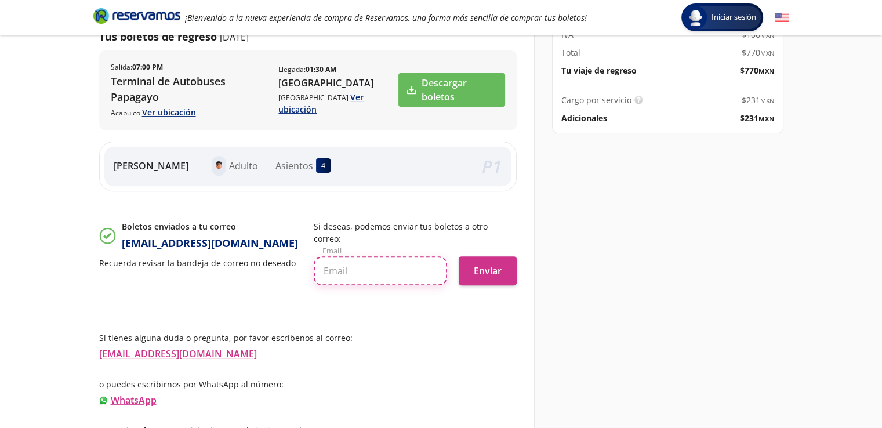
click at [415, 256] on input "text" at bounding box center [380, 270] width 133 height 29
click at [396, 256] on input "text" at bounding box center [380, 270] width 133 height 29
type input "M"
click at [396, 256] on input "mm" at bounding box center [380, 270] width 133 height 29
click at [323, 256] on input "mickey287@yahoo.com" at bounding box center [380, 270] width 133 height 29
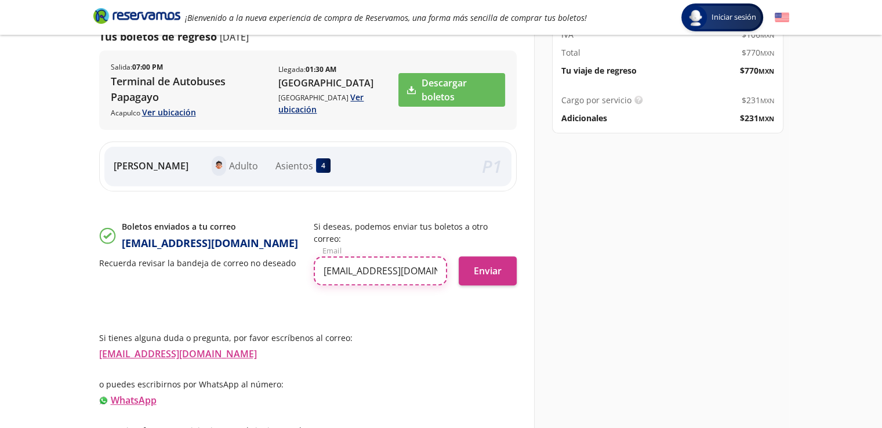
click at [434, 256] on input "mmickey287@yahoo.com" at bounding box center [380, 270] width 133 height 29
type input "mmickey287@yahoo.com"
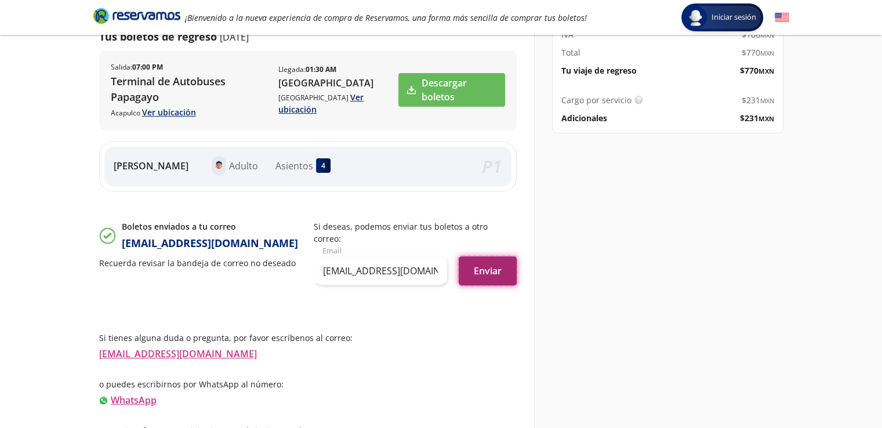
click at [481, 256] on button "Enviar" at bounding box center [487, 270] width 58 height 29
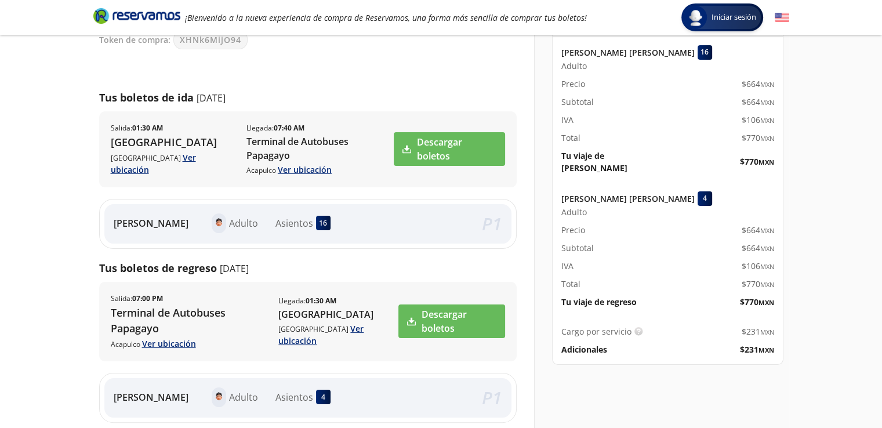
scroll to position [0, 0]
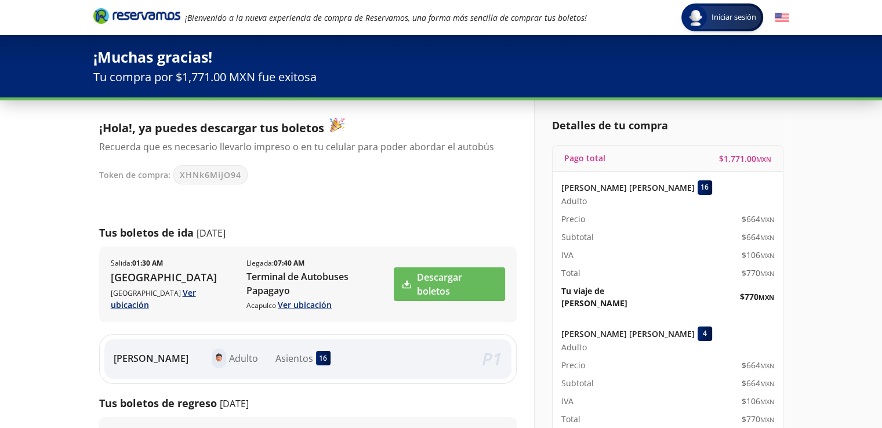
click at [149, 10] on icon "Brand Logo" at bounding box center [136, 15] width 87 height 17
click at [723, 15] on span "Iniciar sesión" at bounding box center [734, 18] width 54 height 12
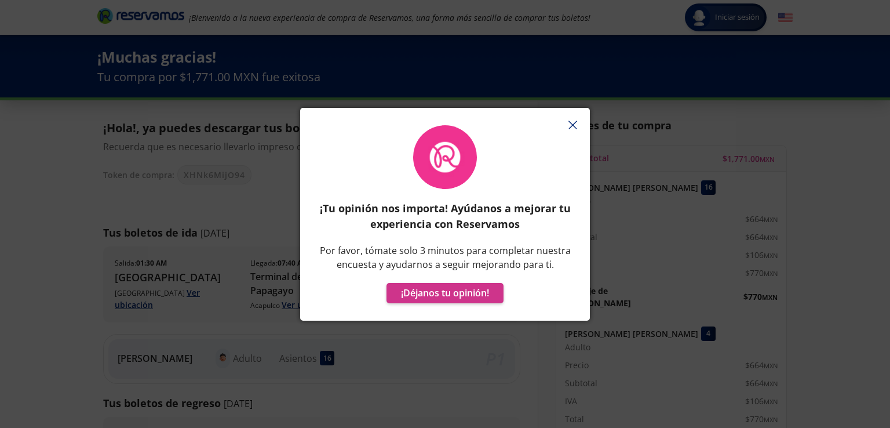
click at [571, 119] on button "button" at bounding box center [572, 124] width 17 height 17
click at [443, 290] on button "¡Déjanos tu opinión!" at bounding box center [445, 293] width 117 height 20
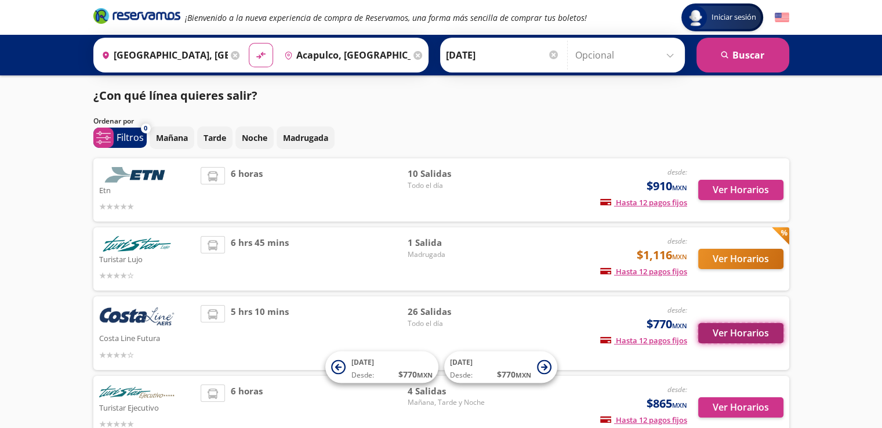
click at [737, 334] on button "Ver Horarios" at bounding box center [740, 333] width 85 height 20
